Goal: Information Seeking & Learning: Learn about a topic

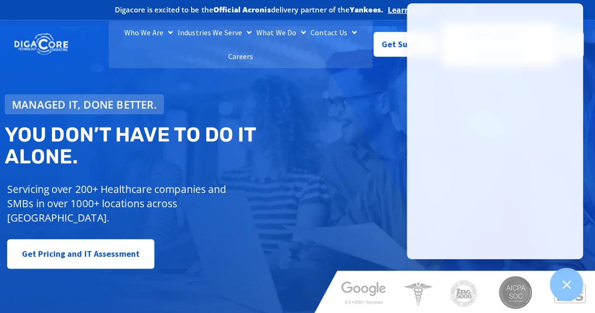
click at [394, 11] on span "Learn more" at bounding box center [410, 10] width 44 height 10
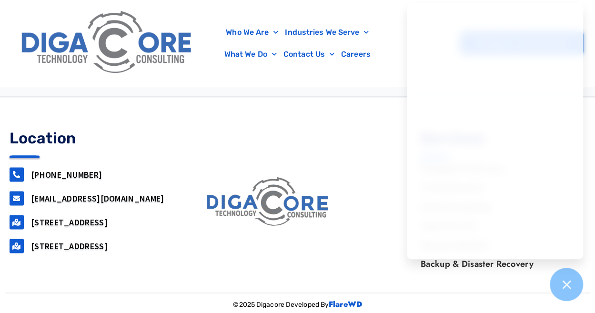
scroll to position [240, 0]
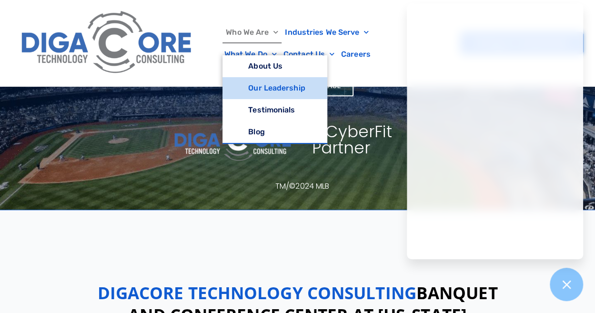
click at [274, 83] on link "Our Leadership" at bounding box center [274, 88] width 104 height 22
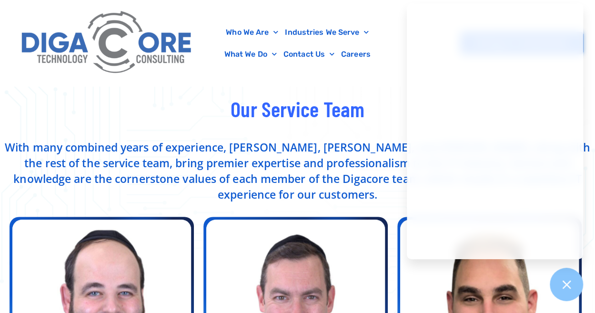
scroll to position [238, 0]
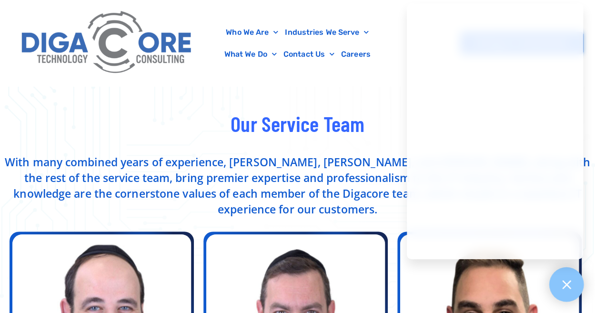
click at [568, 280] on icon at bounding box center [566, 284] width 12 height 12
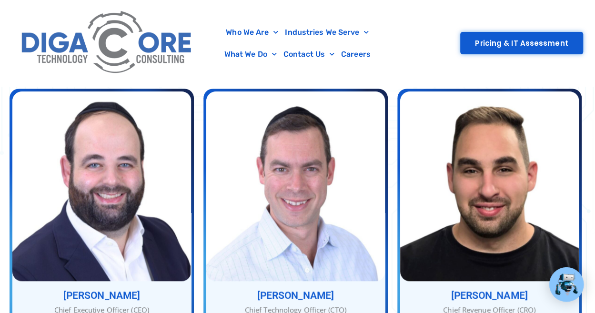
scroll to position [428, 0]
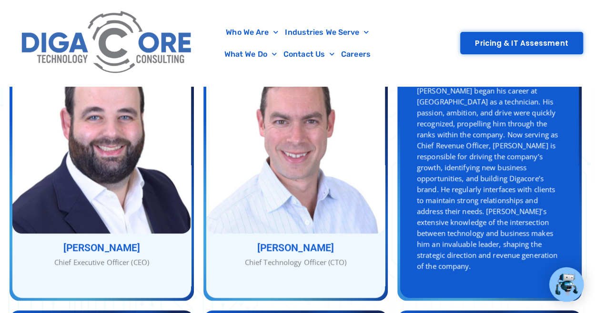
click at [446, 237] on div "Jacob Berezin Chief Revenue Officer (CRO) Jacob Berezin Jacob began his career …" at bounding box center [489, 171] width 179 height 254
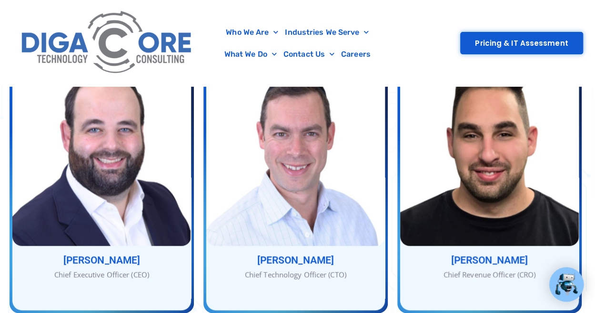
scroll to position [289, 0]
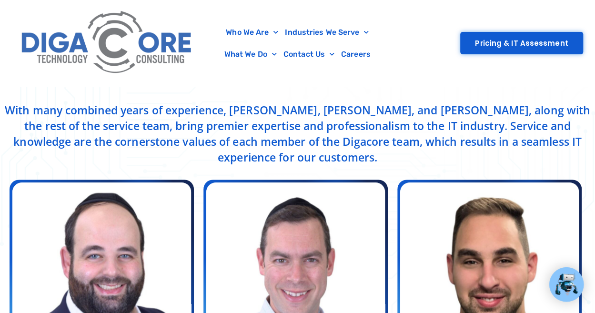
click at [517, 30] on div "Who We Are About Us Our Leadership Testimonials Blog Industries We Serve Health…" at bounding box center [297, 43] width 571 height 86
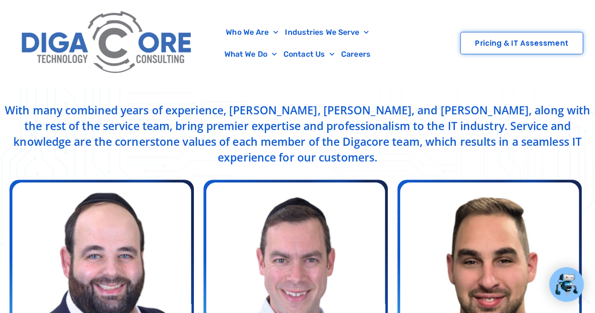
click at [524, 40] on span "Pricing & IT Assessment" at bounding box center [521, 43] width 93 height 7
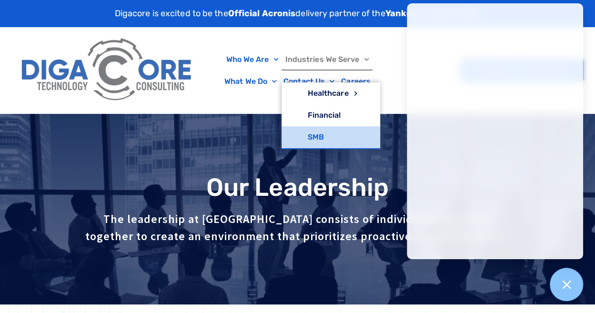
click at [324, 133] on link "SMB" at bounding box center [330, 137] width 98 height 22
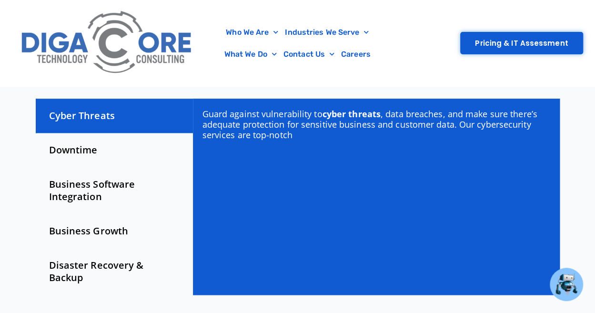
scroll to position [333, 0]
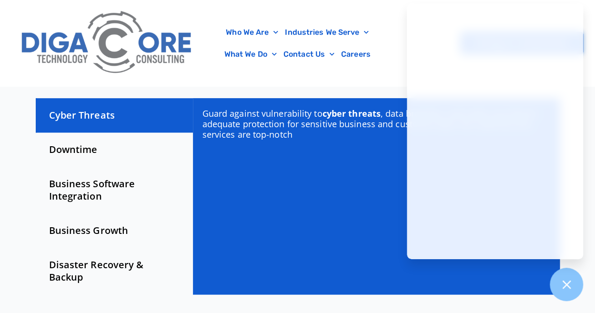
click at [89, 145] on div "Downtime" at bounding box center [114, 149] width 157 height 34
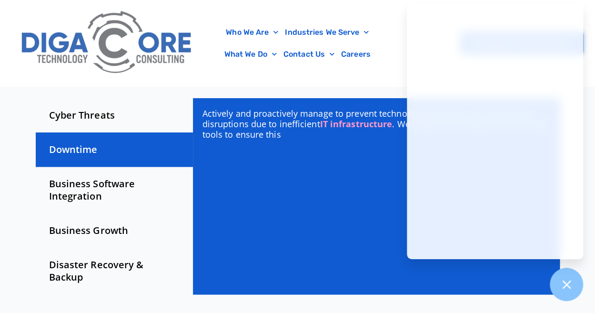
click at [102, 173] on div "Business Software Integration" at bounding box center [114, 190] width 157 height 47
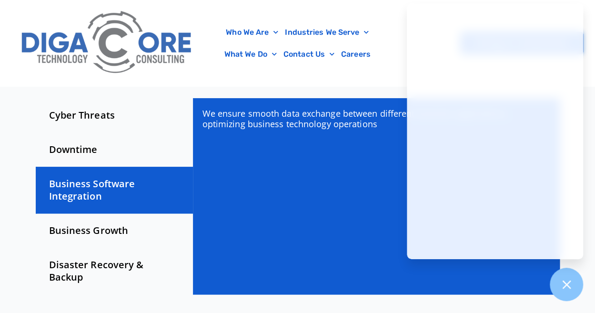
click at [128, 240] on div "Business Growth" at bounding box center [114, 230] width 157 height 34
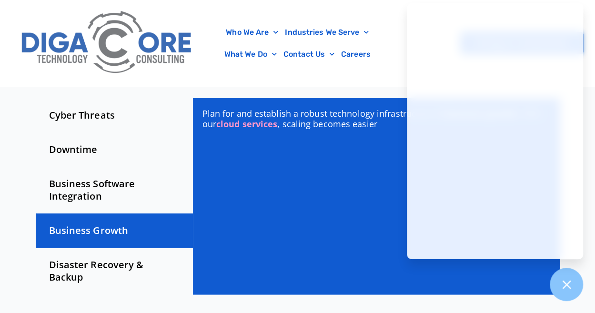
click at [143, 274] on div "Disaster Recovery & Backup" at bounding box center [114, 271] width 157 height 47
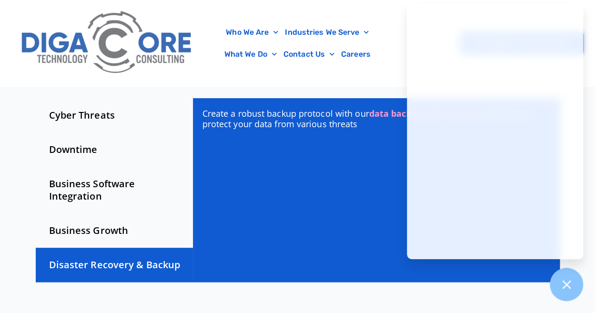
click at [114, 228] on div "Business Growth" at bounding box center [114, 230] width 157 height 34
